Goal: Check status: Check status

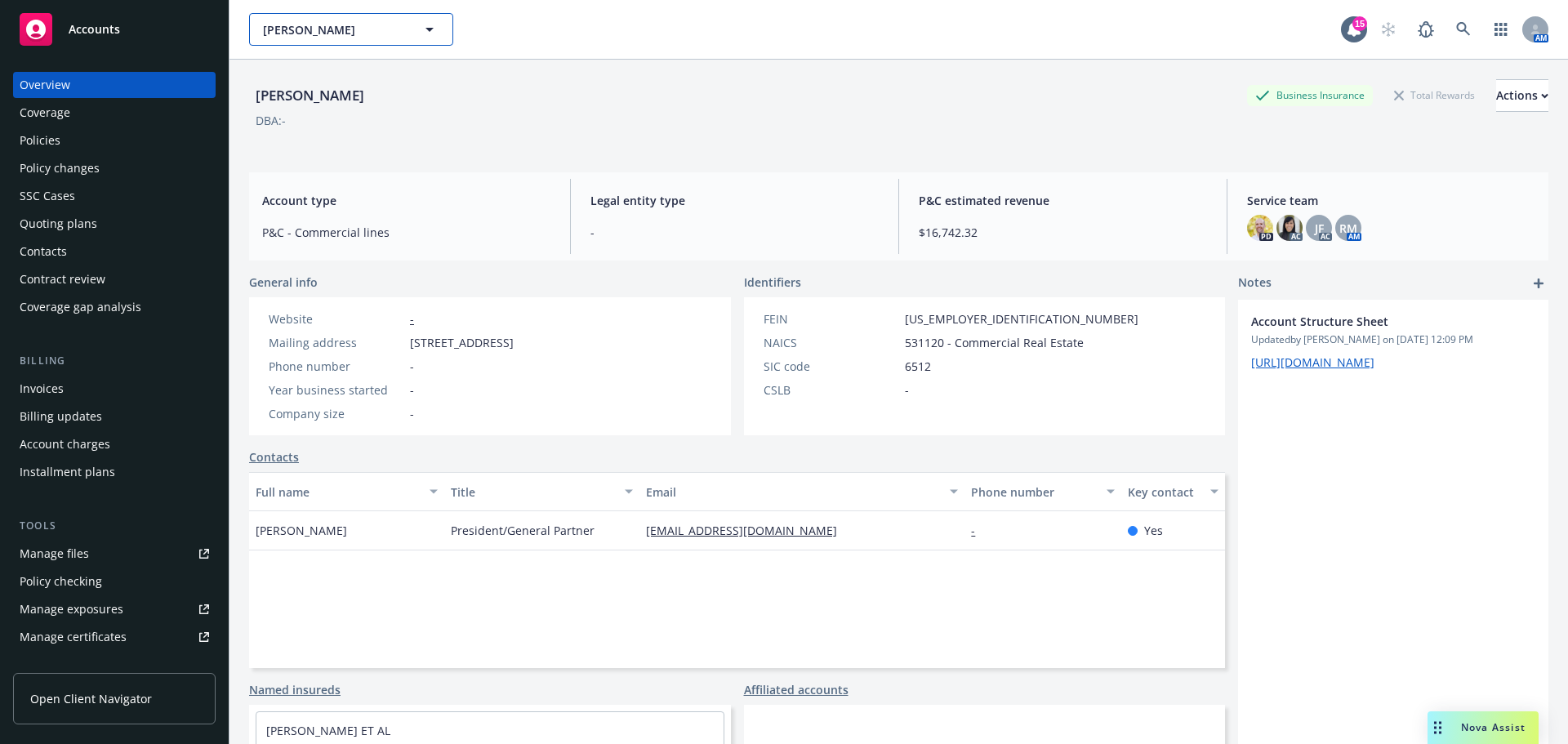
click at [331, 37] on span "[PERSON_NAME]" at bounding box center [334, 30] width 141 height 18
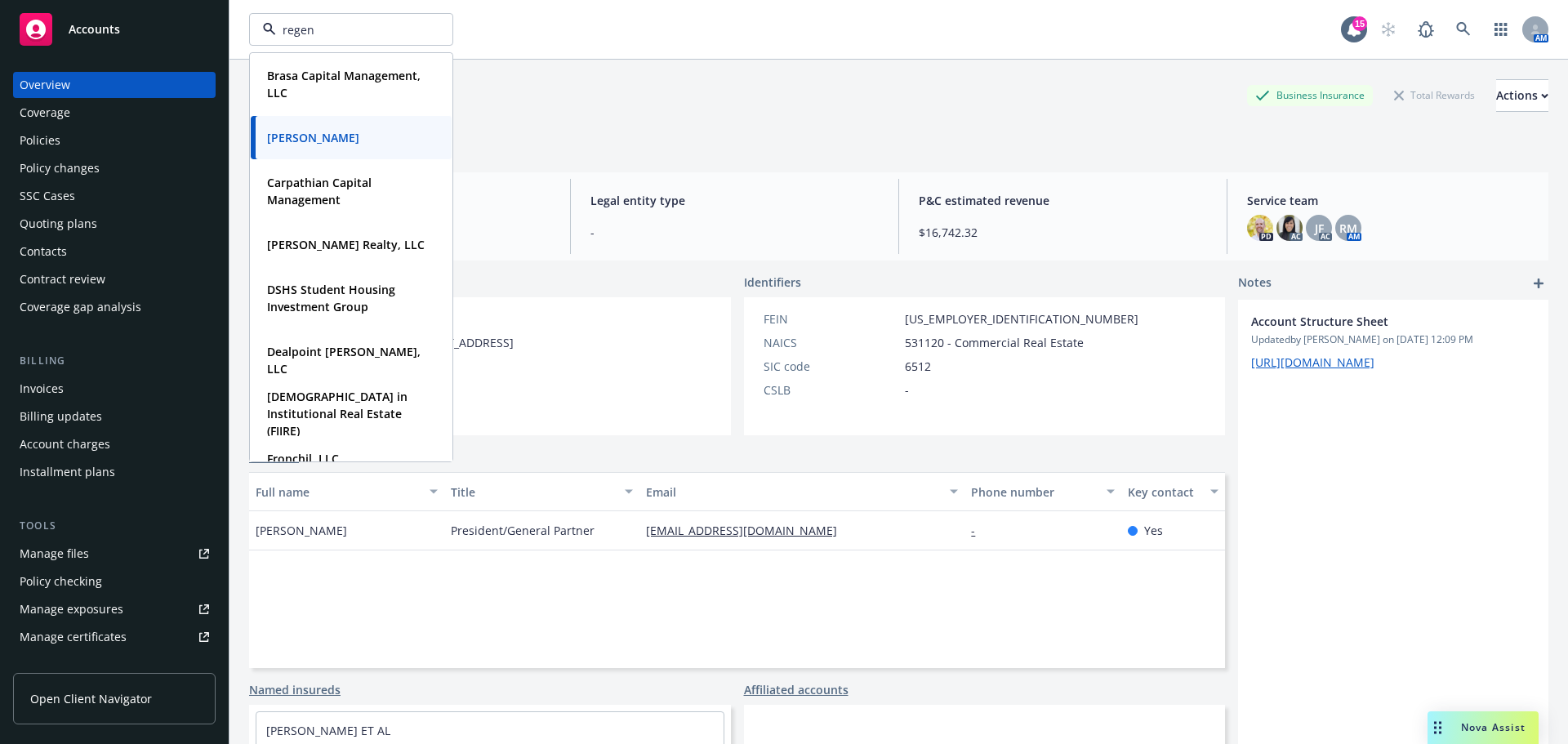
type input "regent"
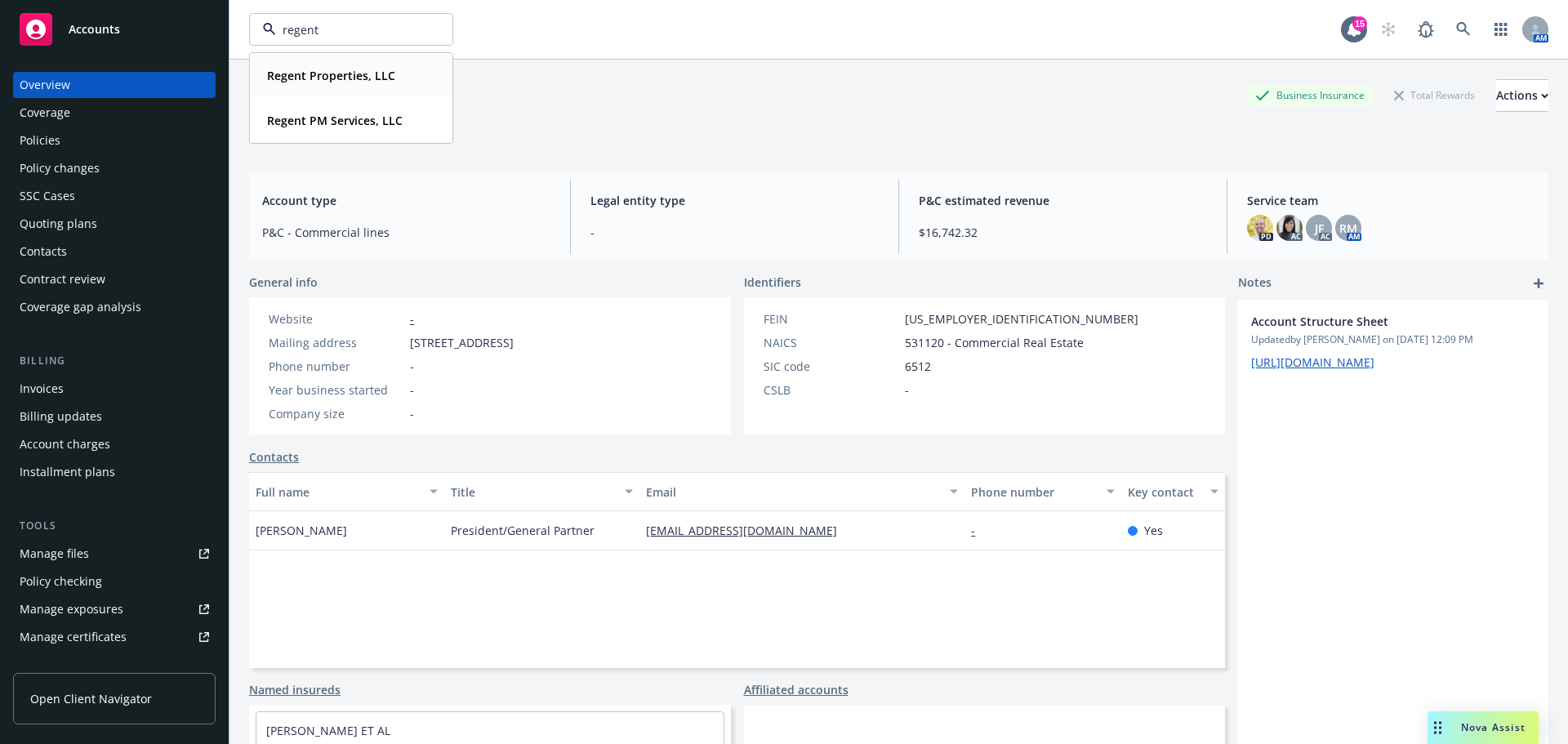
click at [327, 88] on div "Regent Properties, LLC Type Commercial FEIN [US_EMPLOYER_IDENTIFICATION_NUMBER]" at bounding box center [351, 75] width 201 height 44
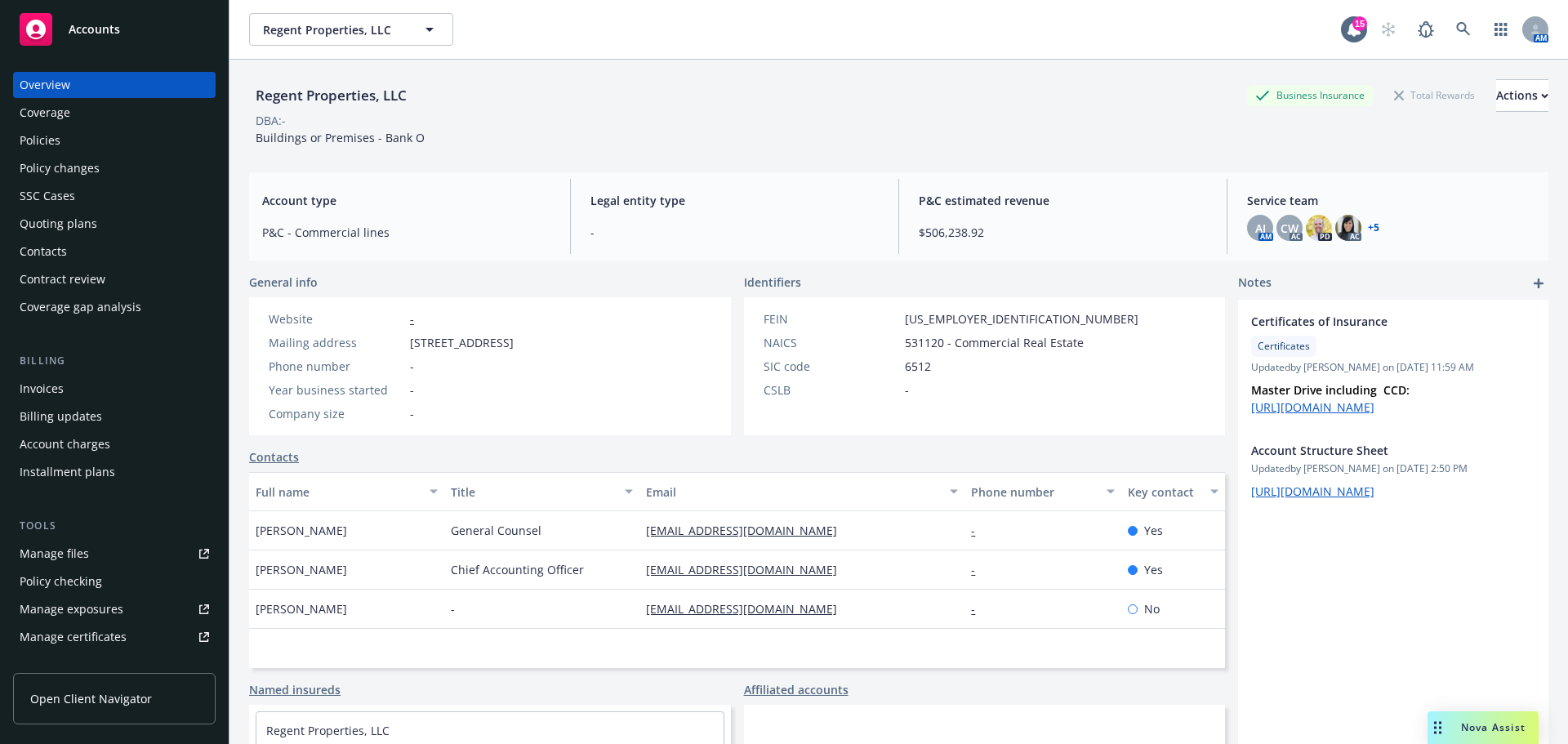
click at [65, 225] on div "Quoting plans" at bounding box center [58, 223] width 78 height 26
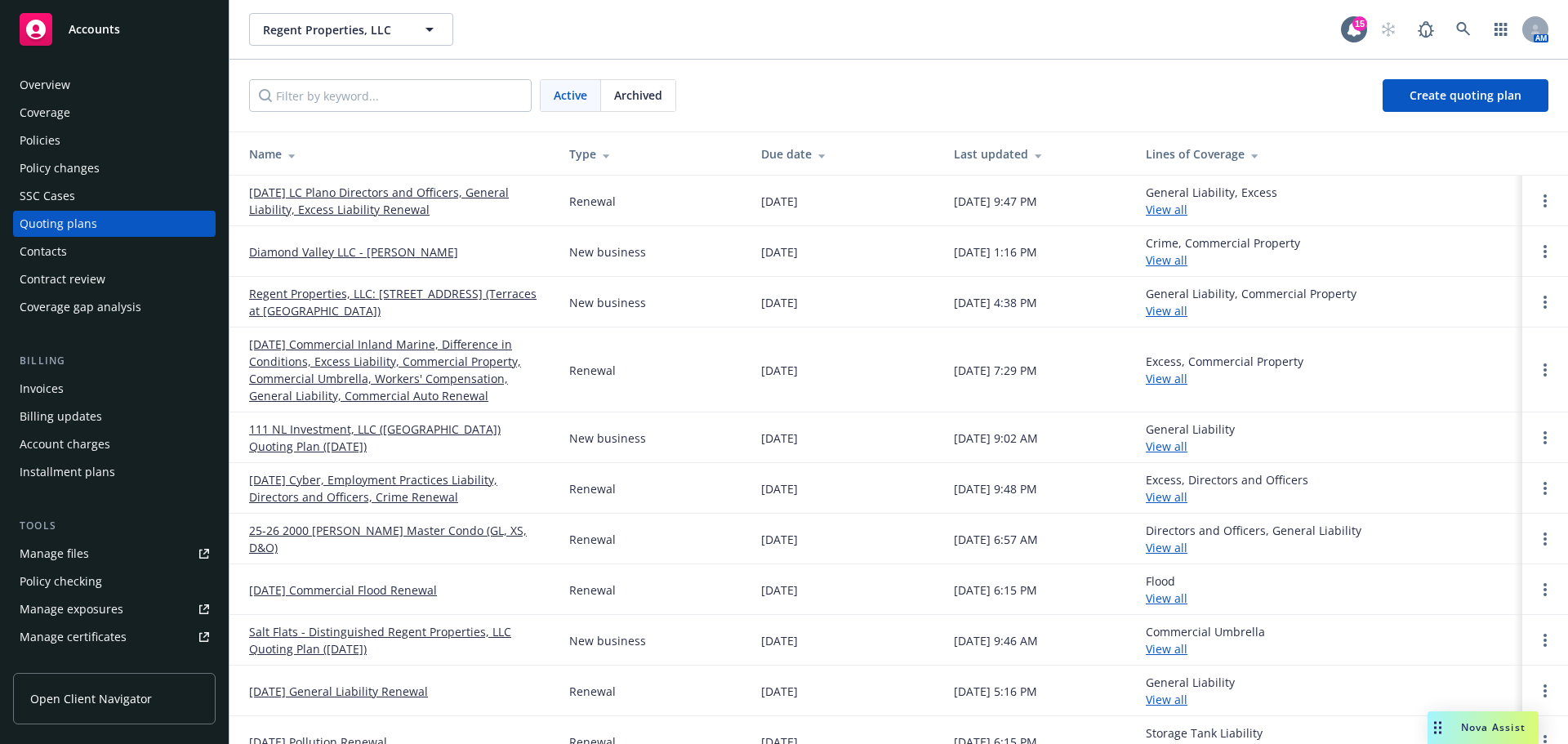
click at [400, 302] on link "Regent Properties, LLC: [STREET_ADDRESS] (Terraces at [GEOGRAPHIC_DATA])" at bounding box center [396, 302] width 294 height 34
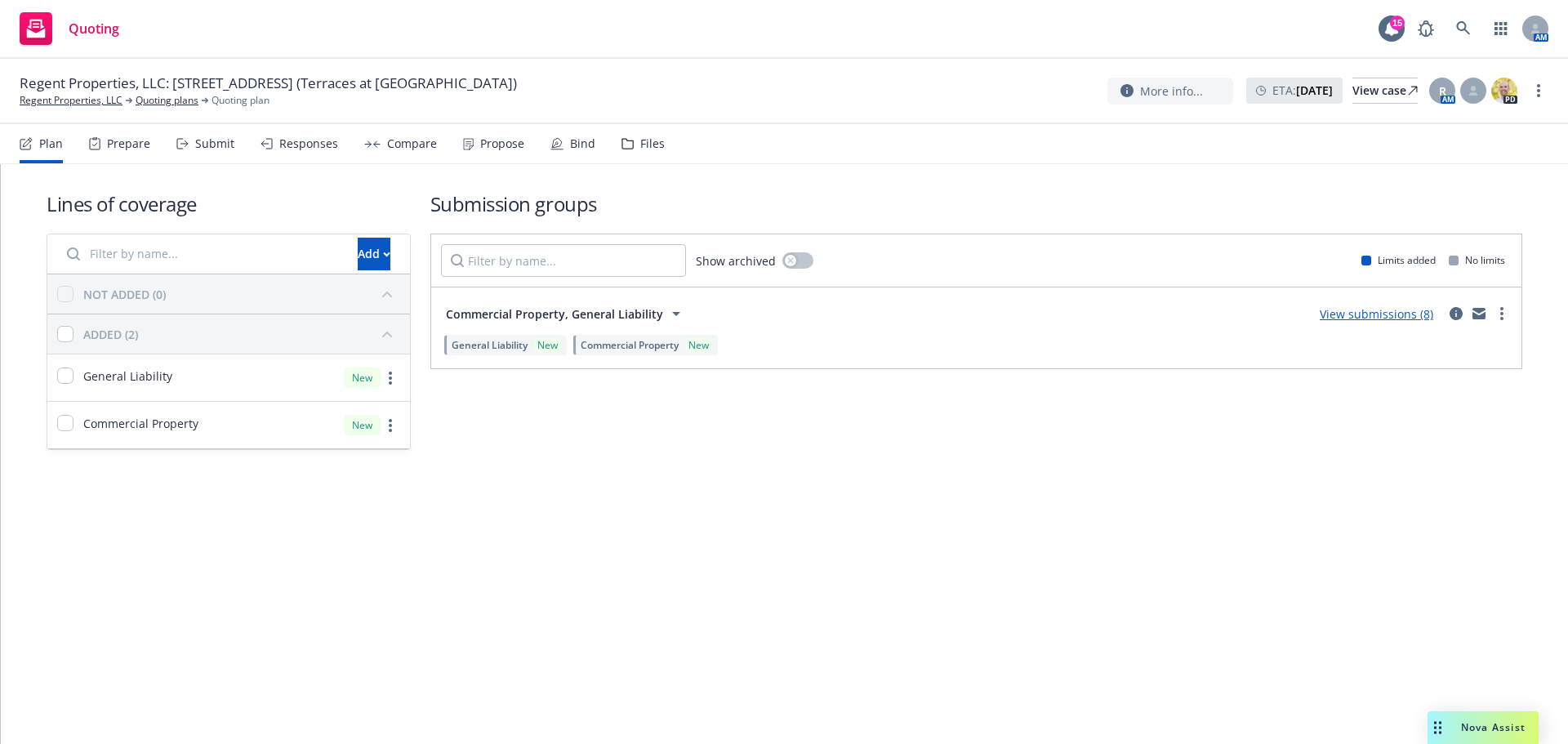
click at [1382, 322] on div "View submissions (8)" at bounding box center [1377, 313] width 133 height 19
click at [1386, 314] on link "View submissions (8)" at bounding box center [1376, 313] width 113 height 16
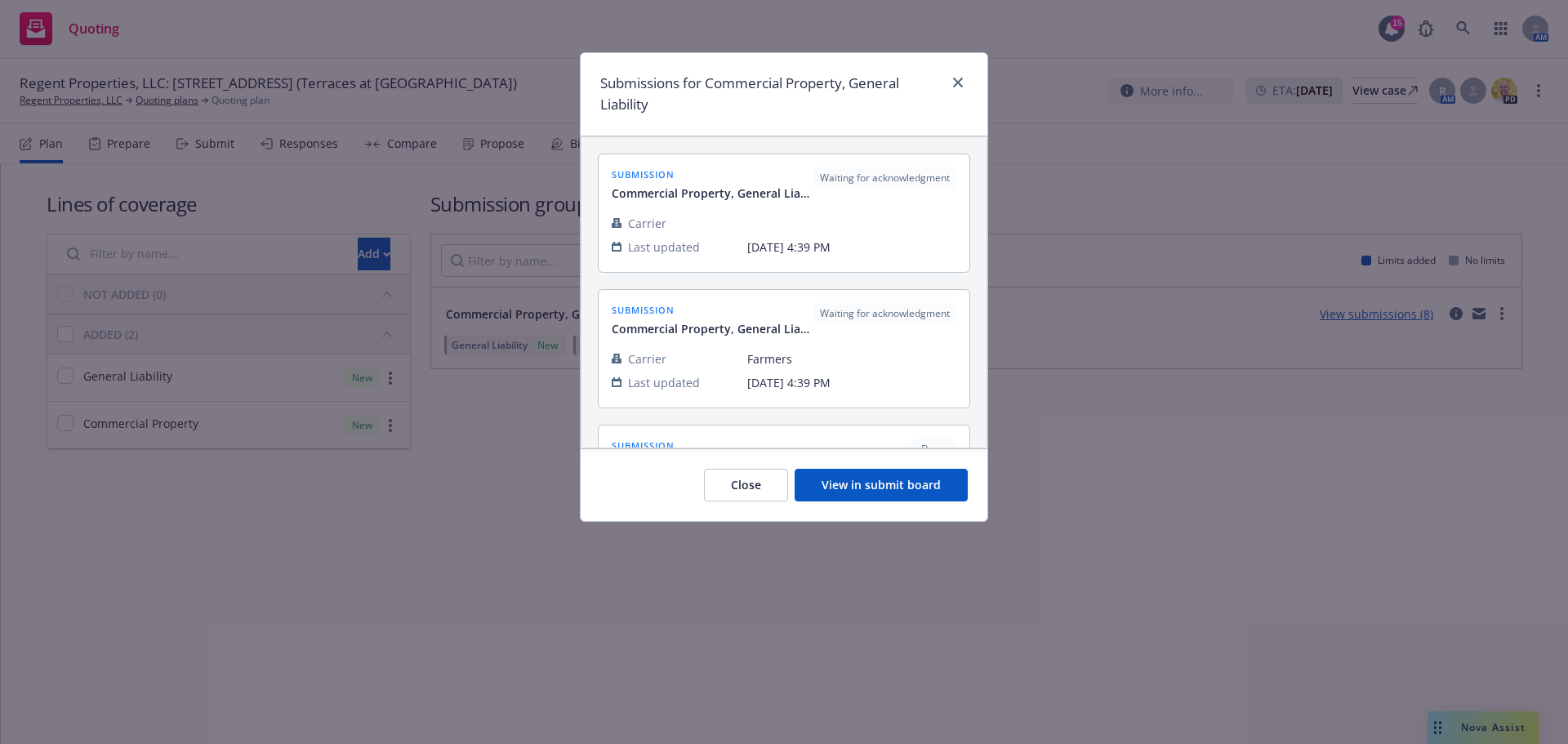
click at [899, 488] on button "View in submit board" at bounding box center [880, 485] width 173 height 32
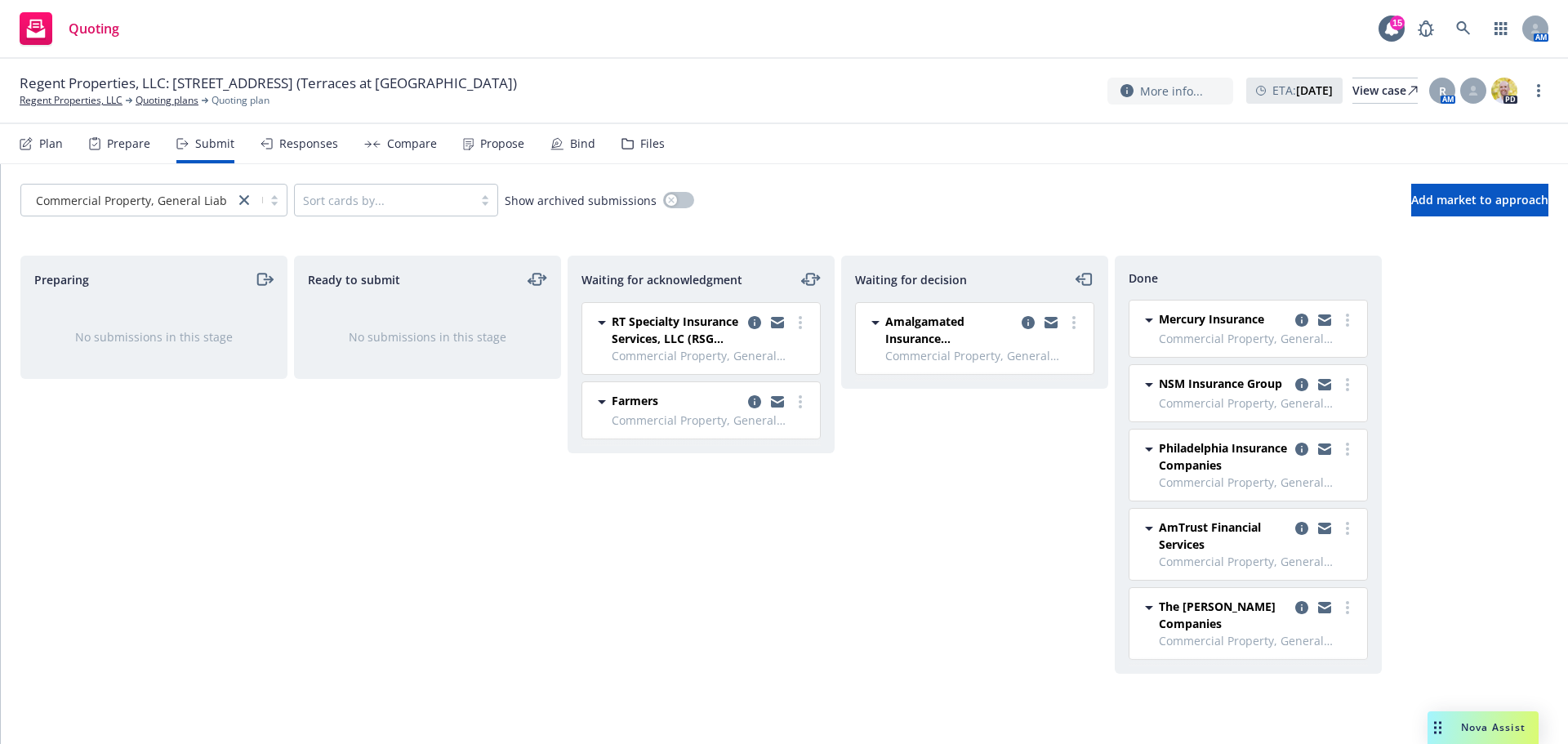
click at [309, 604] on div "Ready to submit No submissions in this stage" at bounding box center [427, 483] width 267 height 454
click at [357, 575] on div "Ready to submit No submissions in this stage" at bounding box center [427, 483] width 267 height 454
